Goal: Navigation & Orientation: Find specific page/section

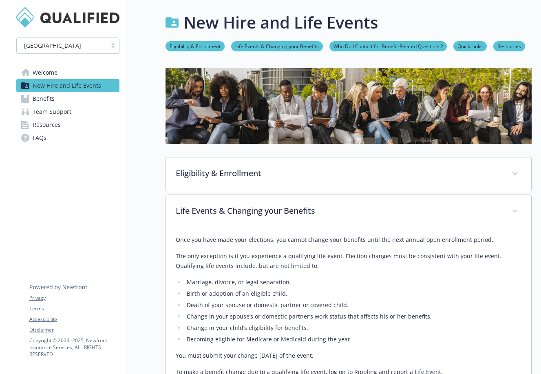
scroll to position [585, 0]
